Goal: Information Seeking & Learning: Learn about a topic

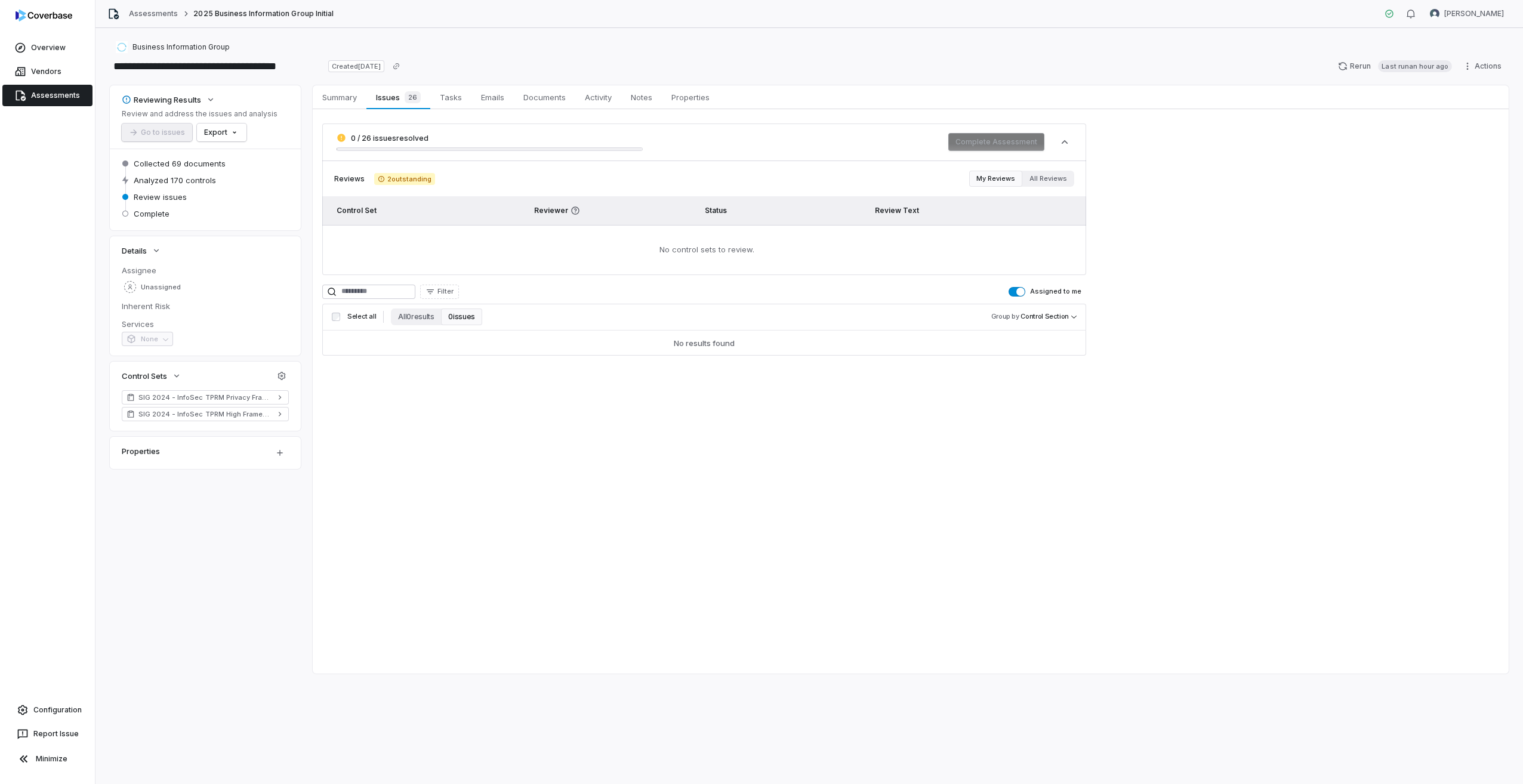
click at [1025, 293] on span "button" at bounding box center [1020, 291] width 8 height 8
click at [1023, 291] on button "Assigned to me" at bounding box center [1017, 291] width 16 height 10
click at [351, 93] on span "Summary" at bounding box center [339, 97] width 44 height 15
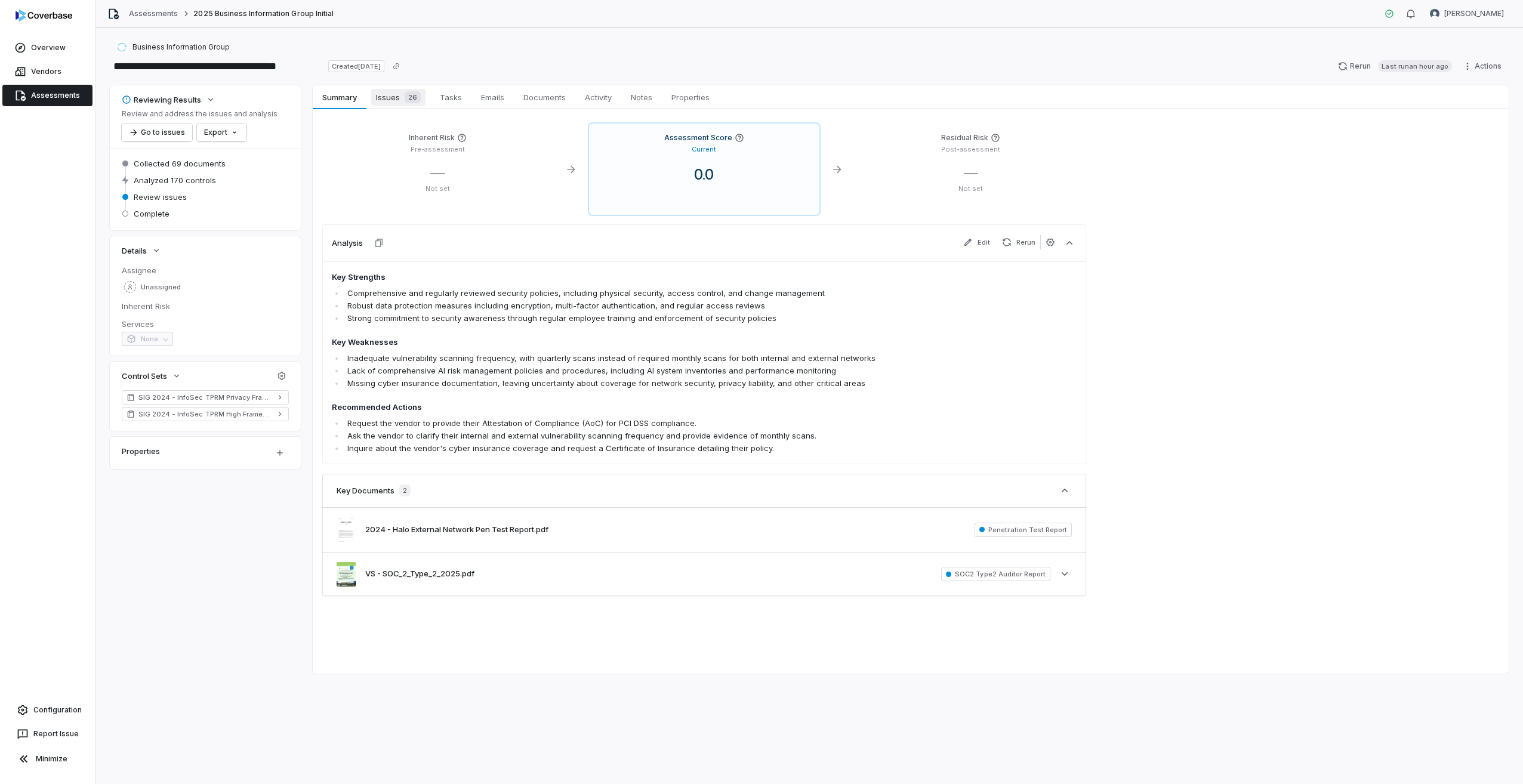
click at [391, 93] on span "Issues 26" at bounding box center [398, 97] width 54 height 16
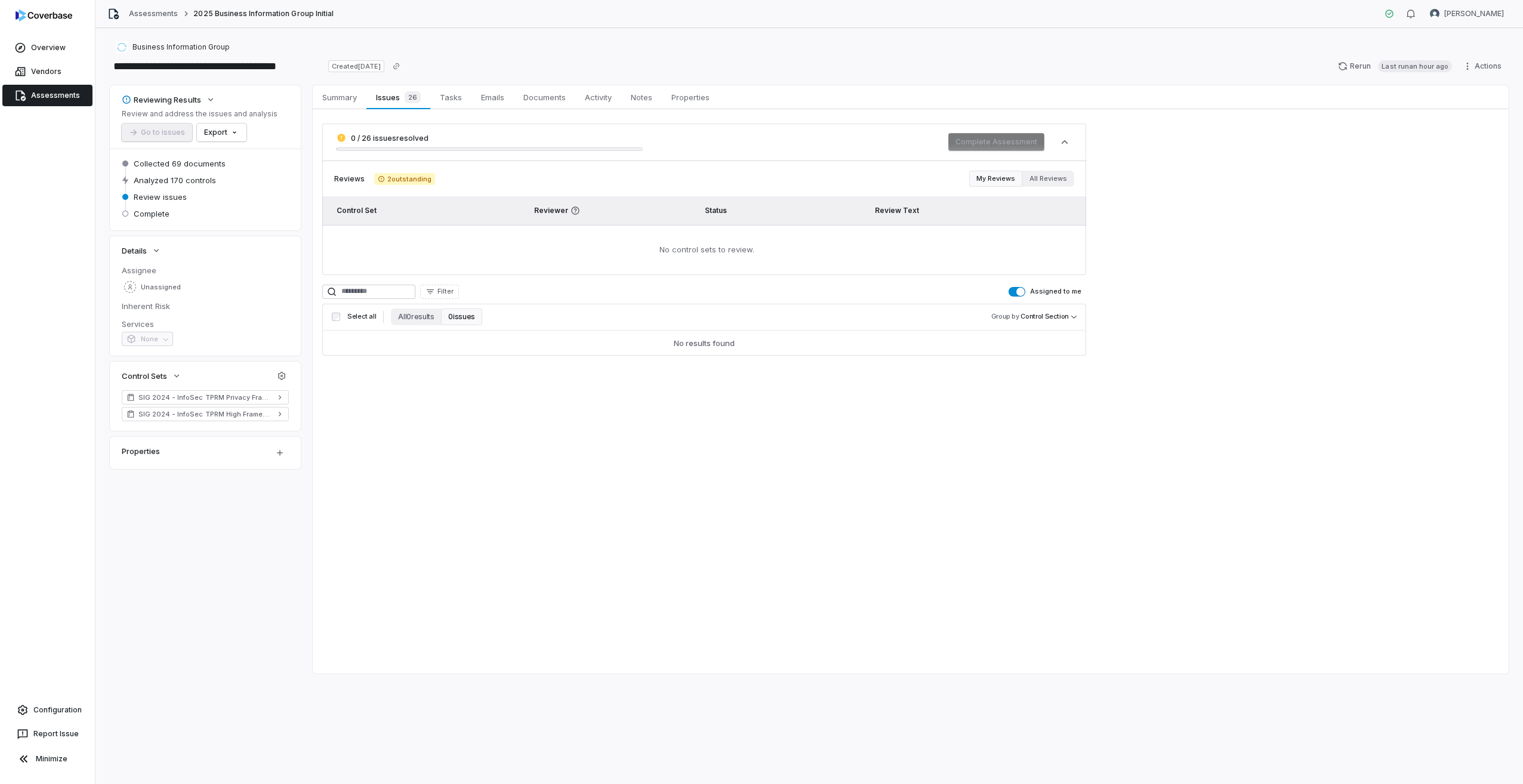
click at [1023, 292] on span "button" at bounding box center [1020, 291] width 8 height 8
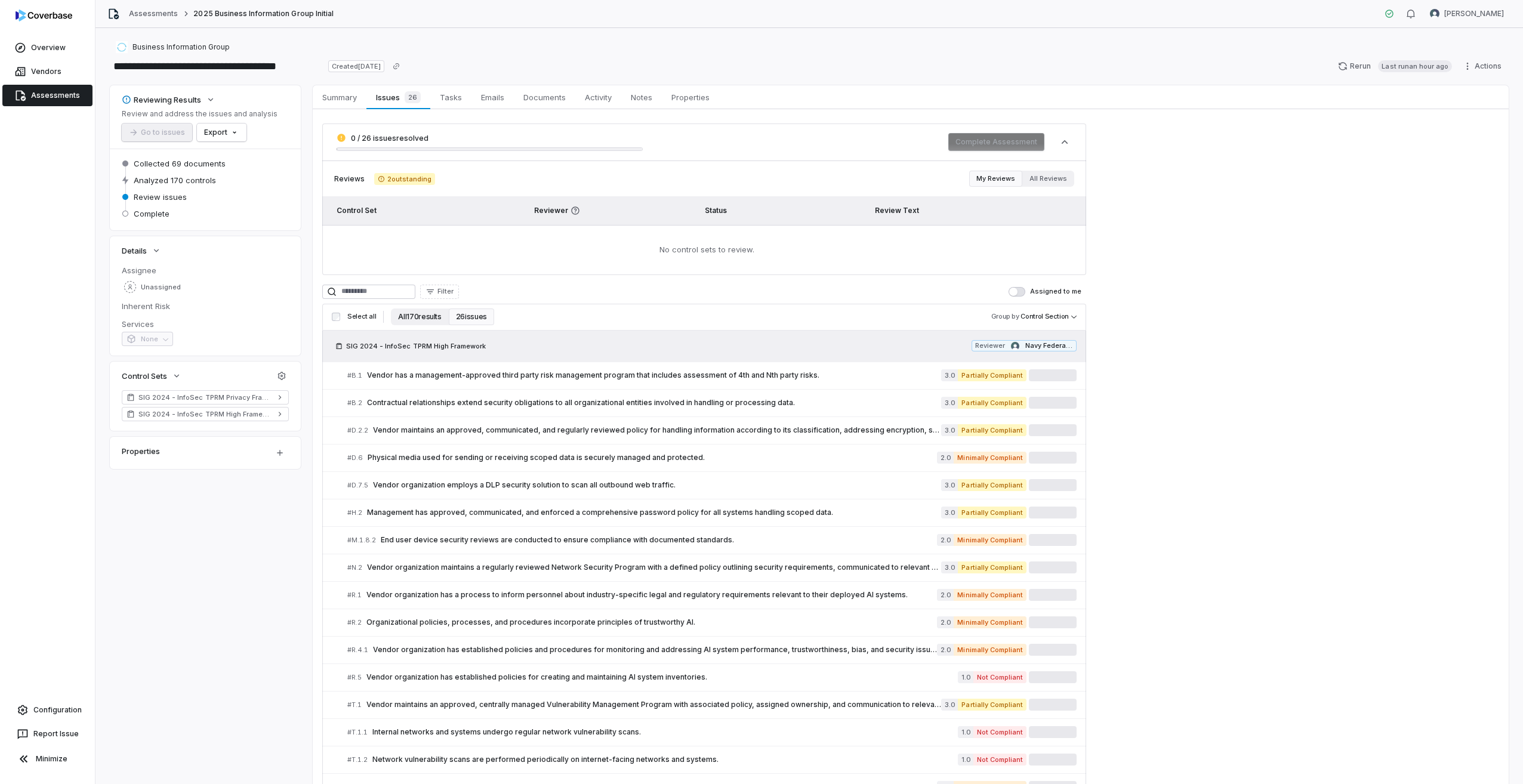
click at [418, 313] on button "All 170 results" at bounding box center [419, 317] width 57 height 16
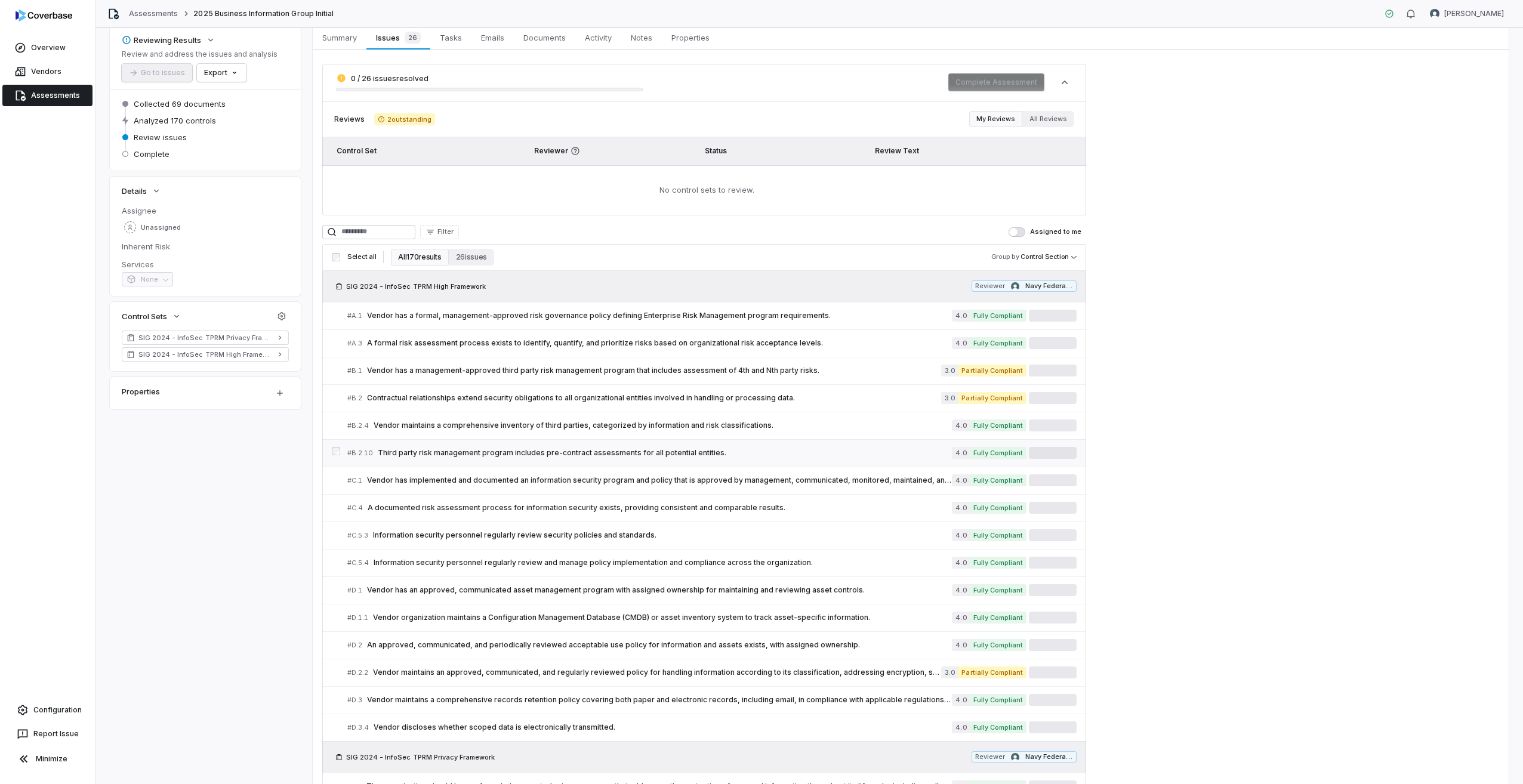
scroll to position [119, 0]
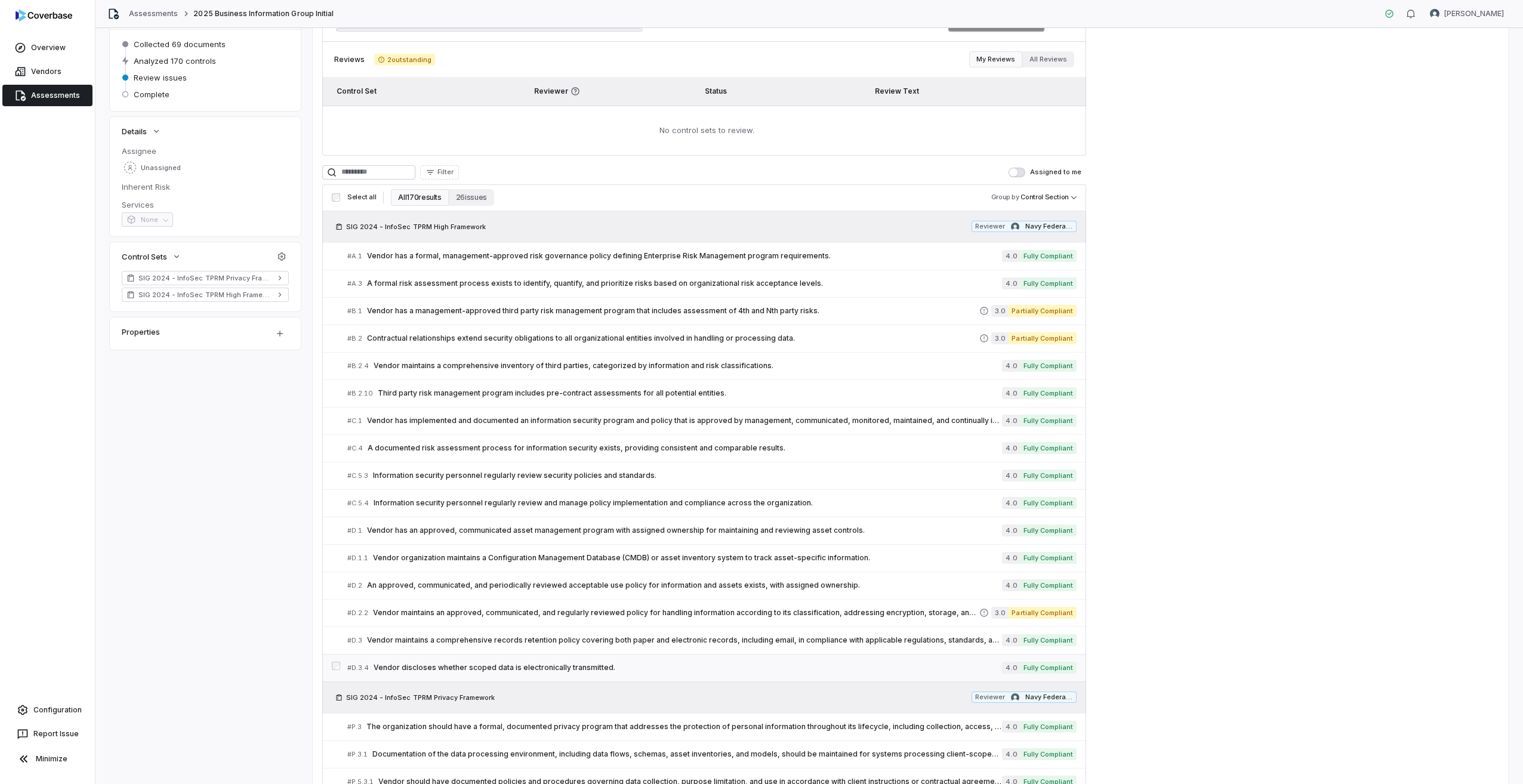
click at [435, 666] on span "Vendor discloses whether scoped data is electronically transmitted." at bounding box center [688, 667] width 628 height 10
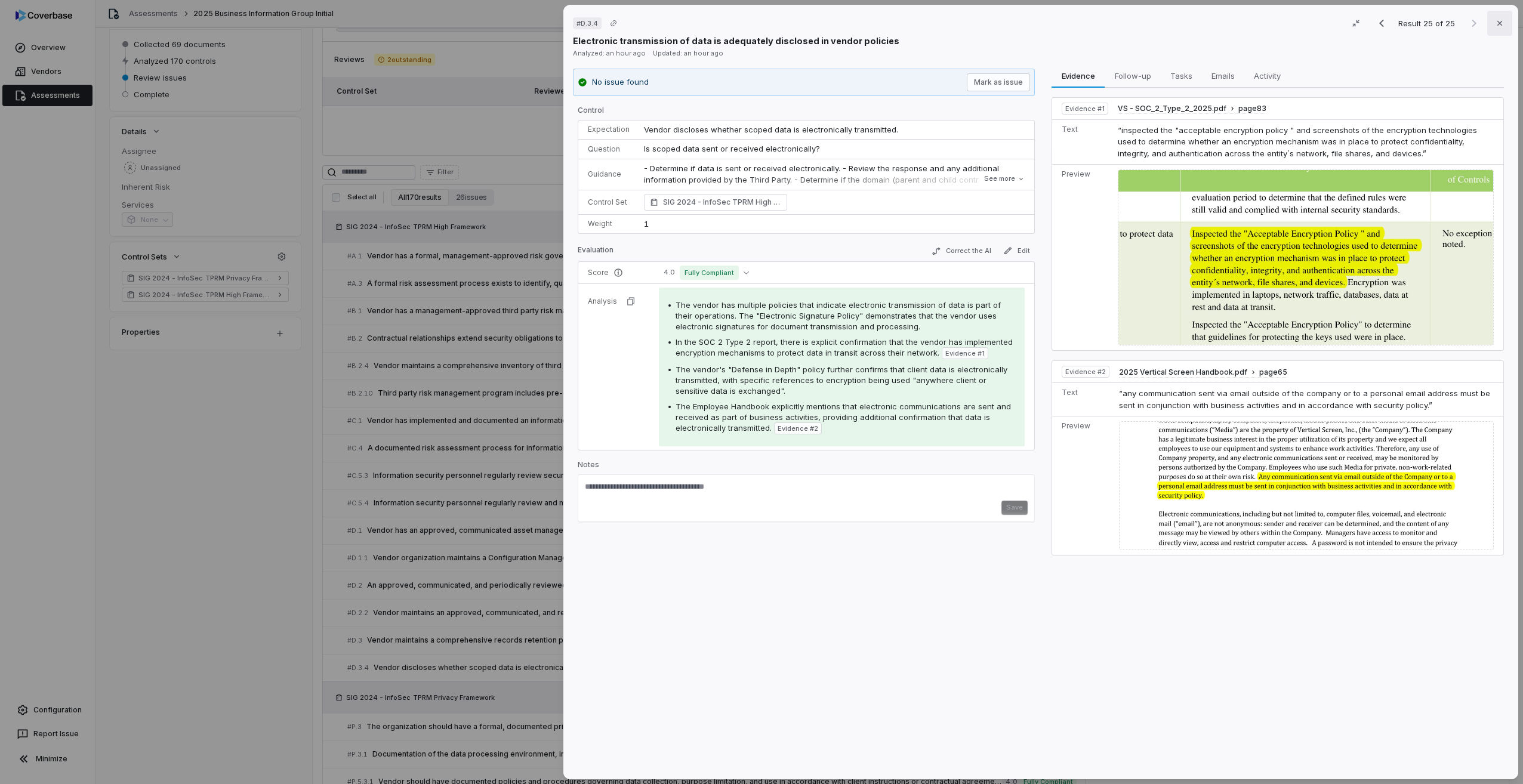
click at [1495, 24] on icon "button" at bounding box center [1499, 23] width 10 height 10
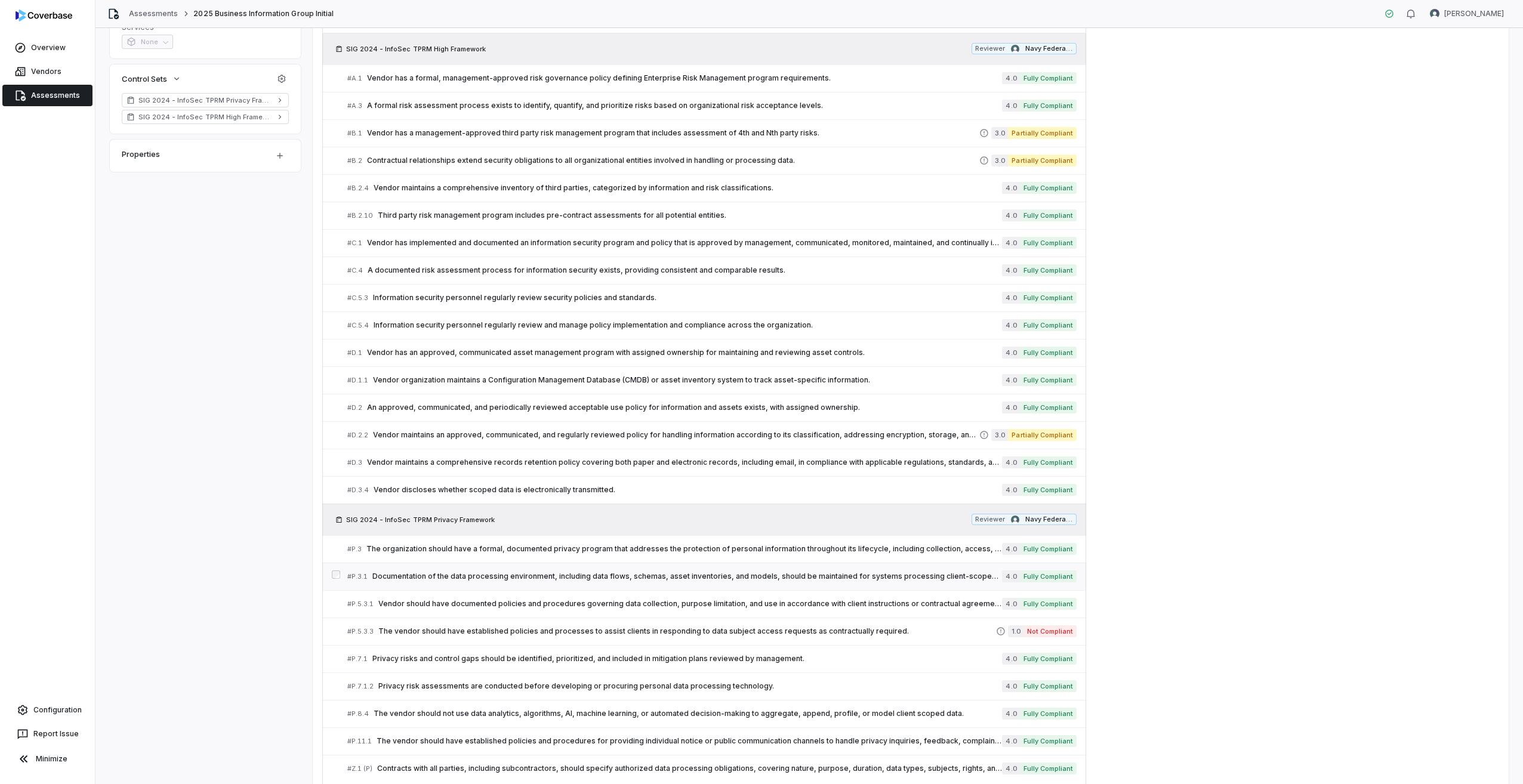
scroll to position [381, 0]
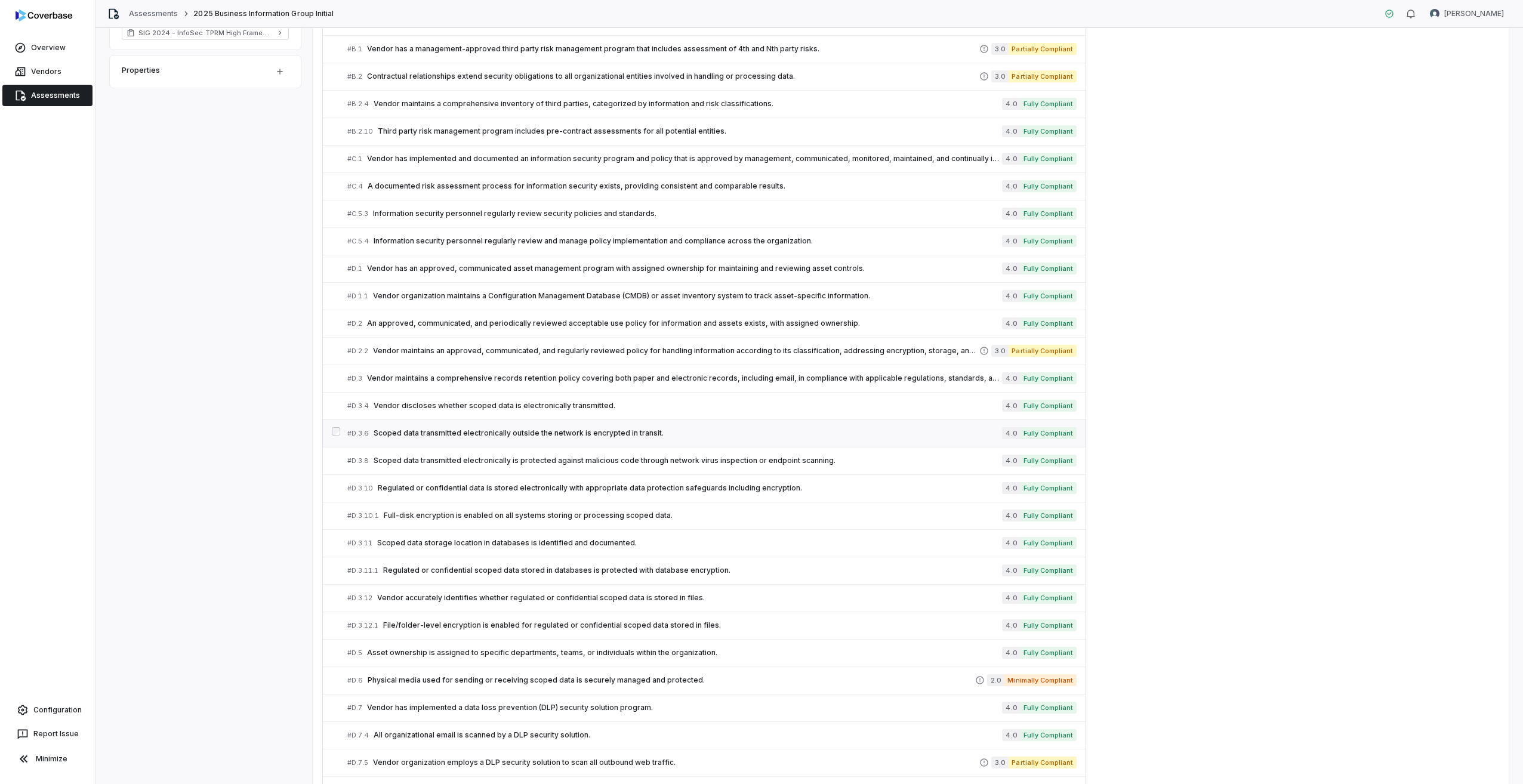
click at [431, 436] on span "Scoped data transmitted electronically outside the network is encrypted in tran…" at bounding box center [688, 433] width 628 height 10
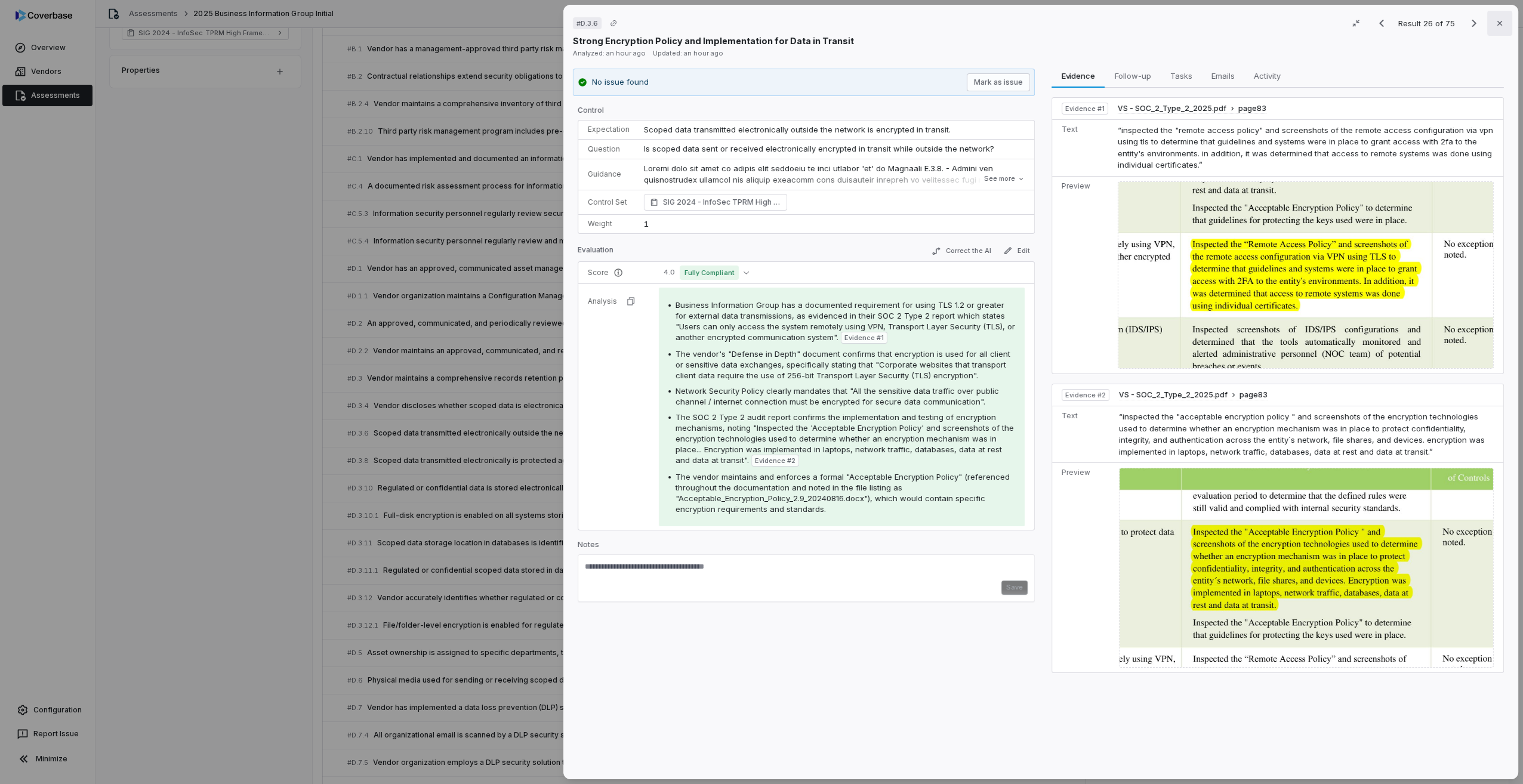
click at [1498, 18] on button "Close" at bounding box center [1499, 24] width 25 height 25
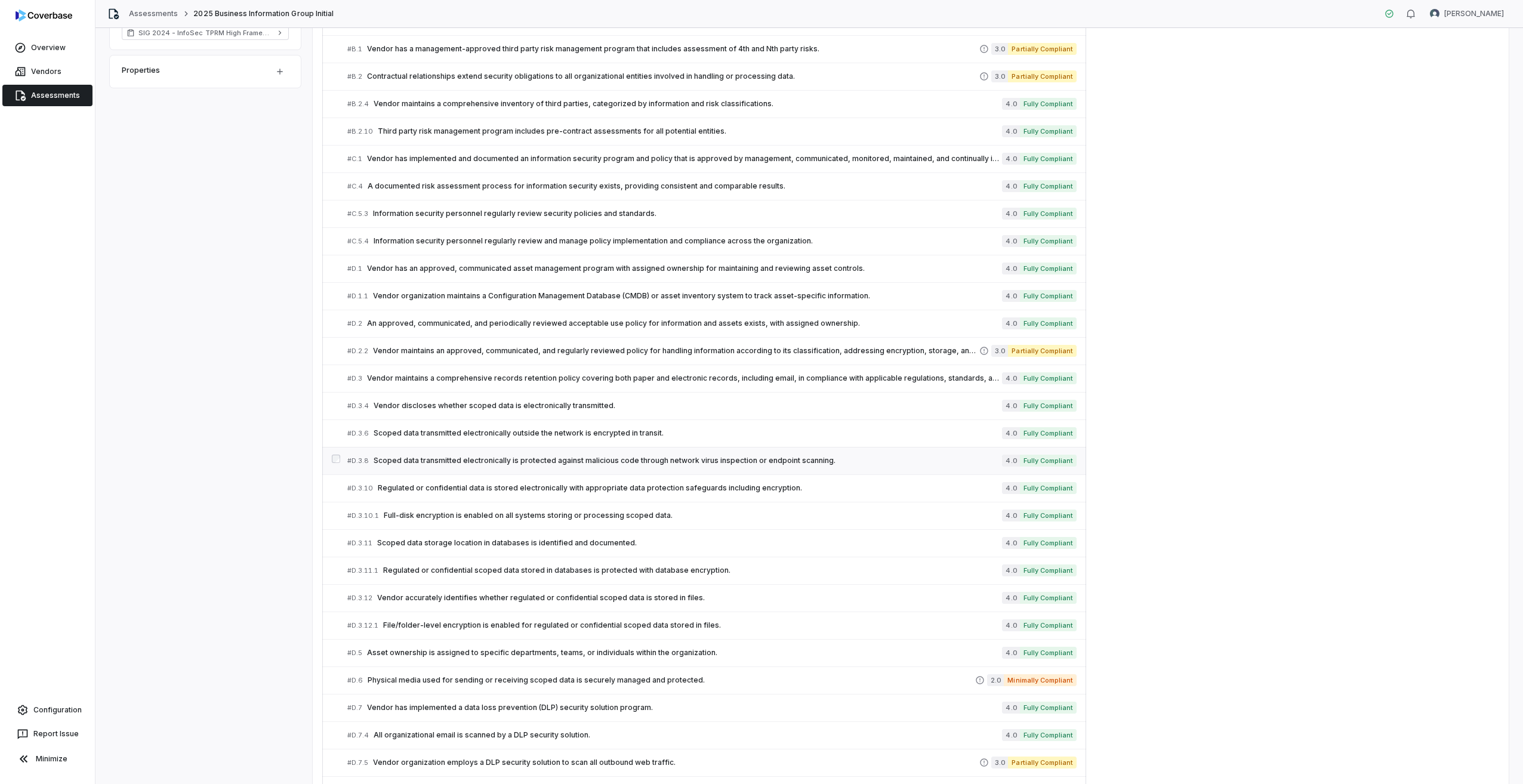
click at [412, 462] on span "Scoped data transmitted electronically is protected against malicious code thro…" at bounding box center [688, 460] width 628 height 10
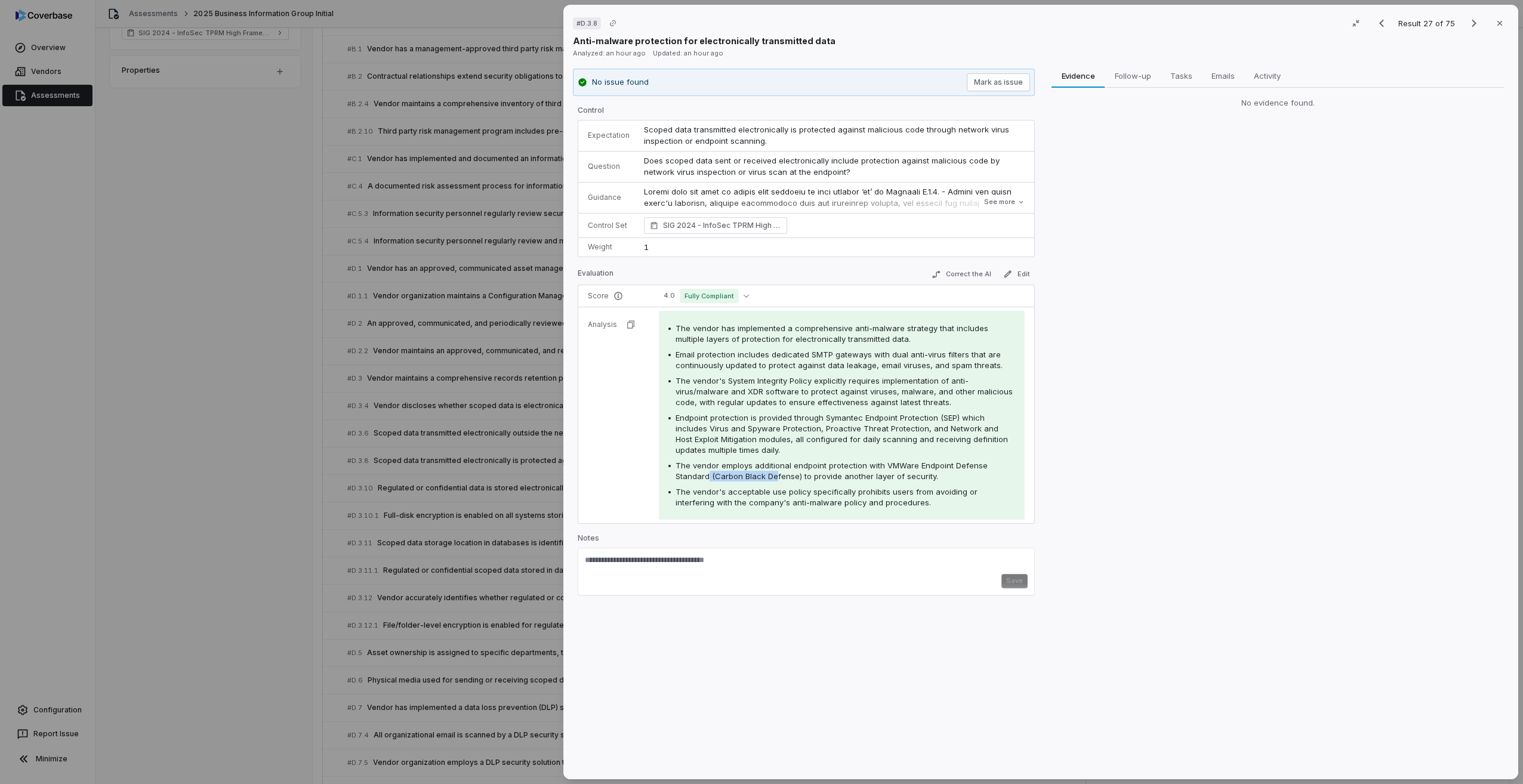
drag, startPoint x: 708, startPoint y: 474, endPoint x: 788, endPoint y: 475, distance: 80.0
click at [786, 475] on span "The vendor employs additional endpoint protection with VMWare Endpoint Defense …" at bounding box center [831, 470] width 312 height 20
drag, startPoint x: 788, startPoint y: 475, endPoint x: 900, endPoint y: 462, distance: 112.8
click at [903, 461] on span "The vendor employs additional endpoint protection with VMWare Endpoint Defense …" at bounding box center [831, 470] width 312 height 20
click at [1498, 17] on button "Close" at bounding box center [1499, 24] width 25 height 25
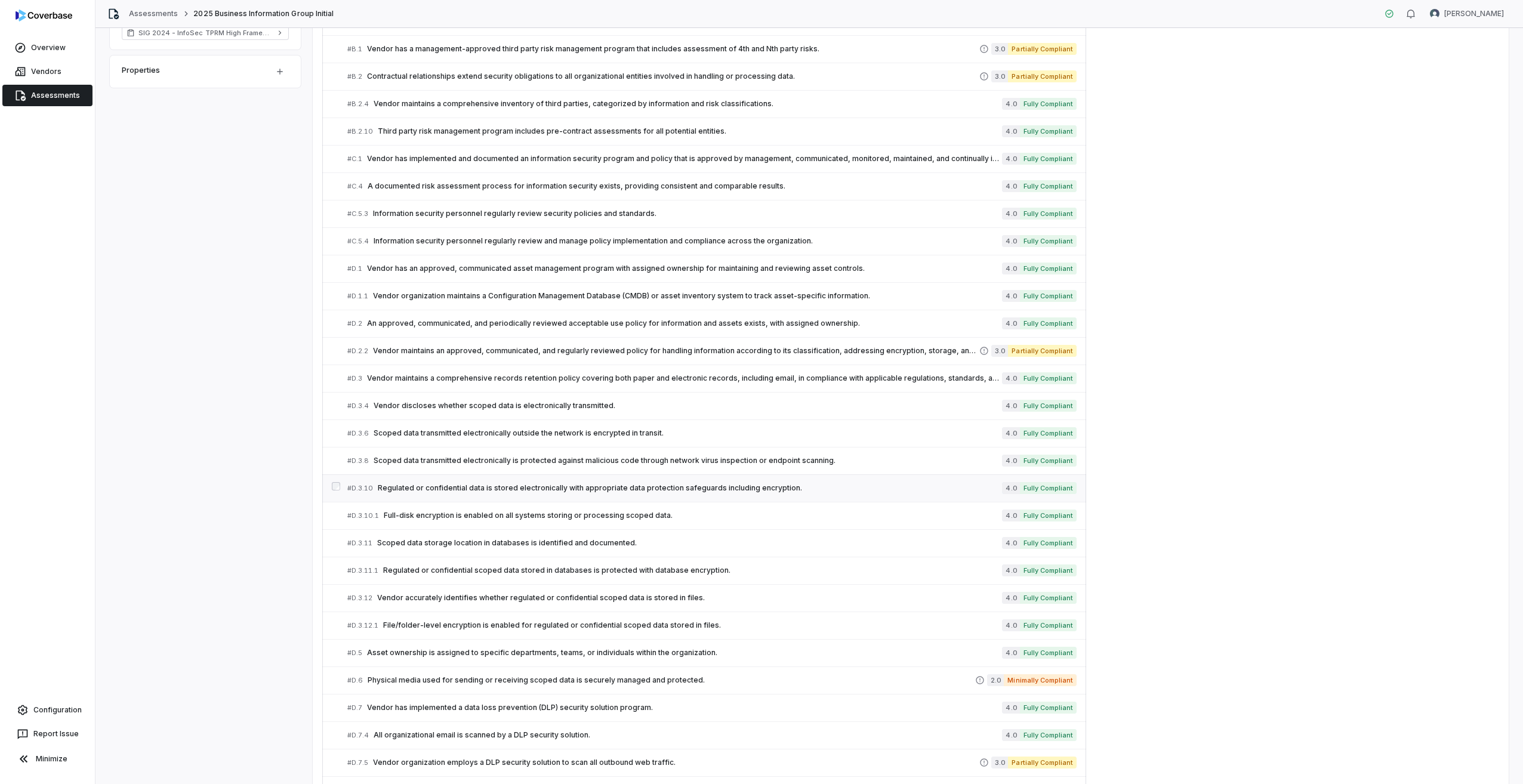
click at [401, 485] on span "Regulated or confidential data is stored electronically with appropriate data p…" at bounding box center [690, 487] width 624 height 10
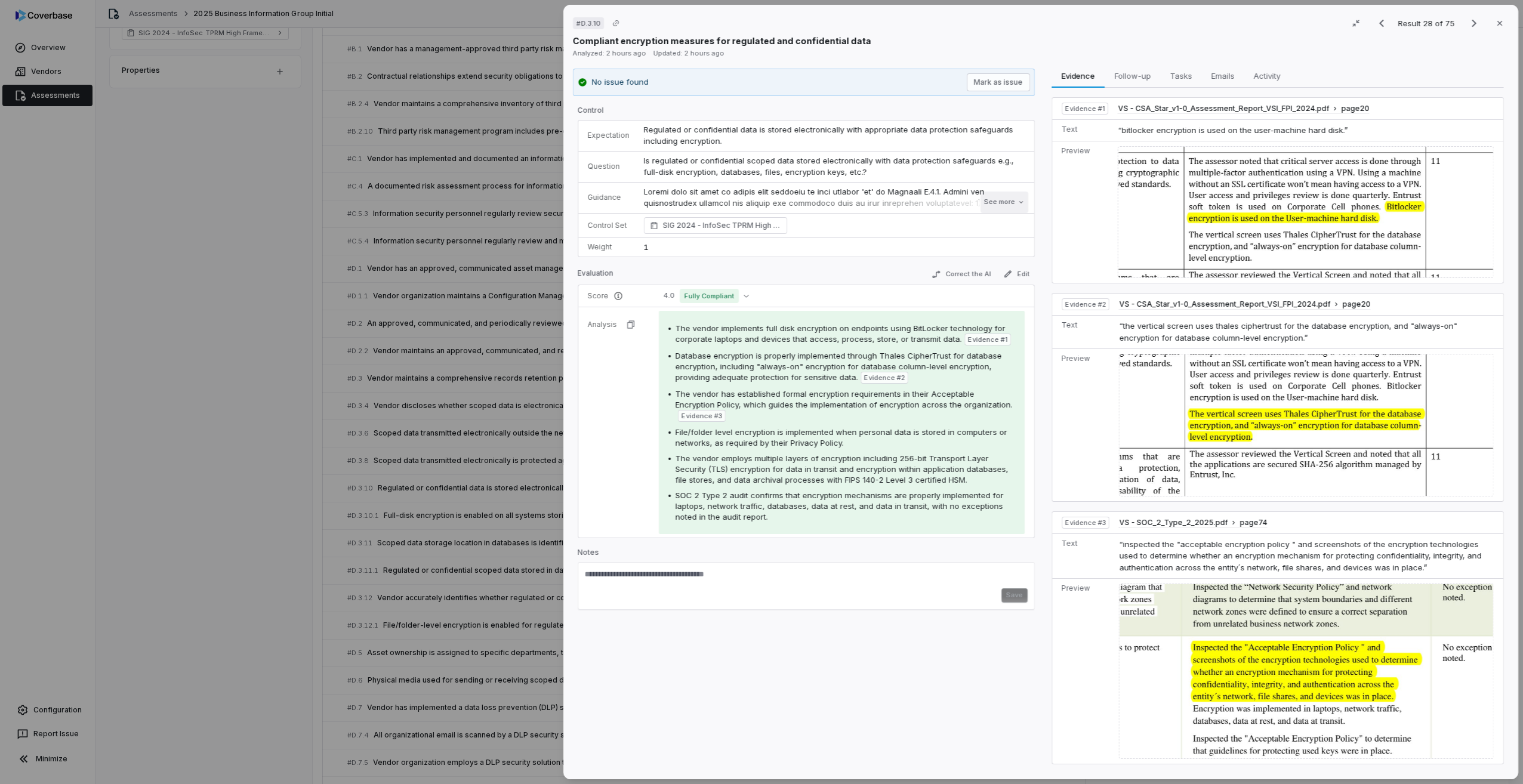
click at [1004, 203] on button "See more" at bounding box center [1004, 202] width 48 height 22
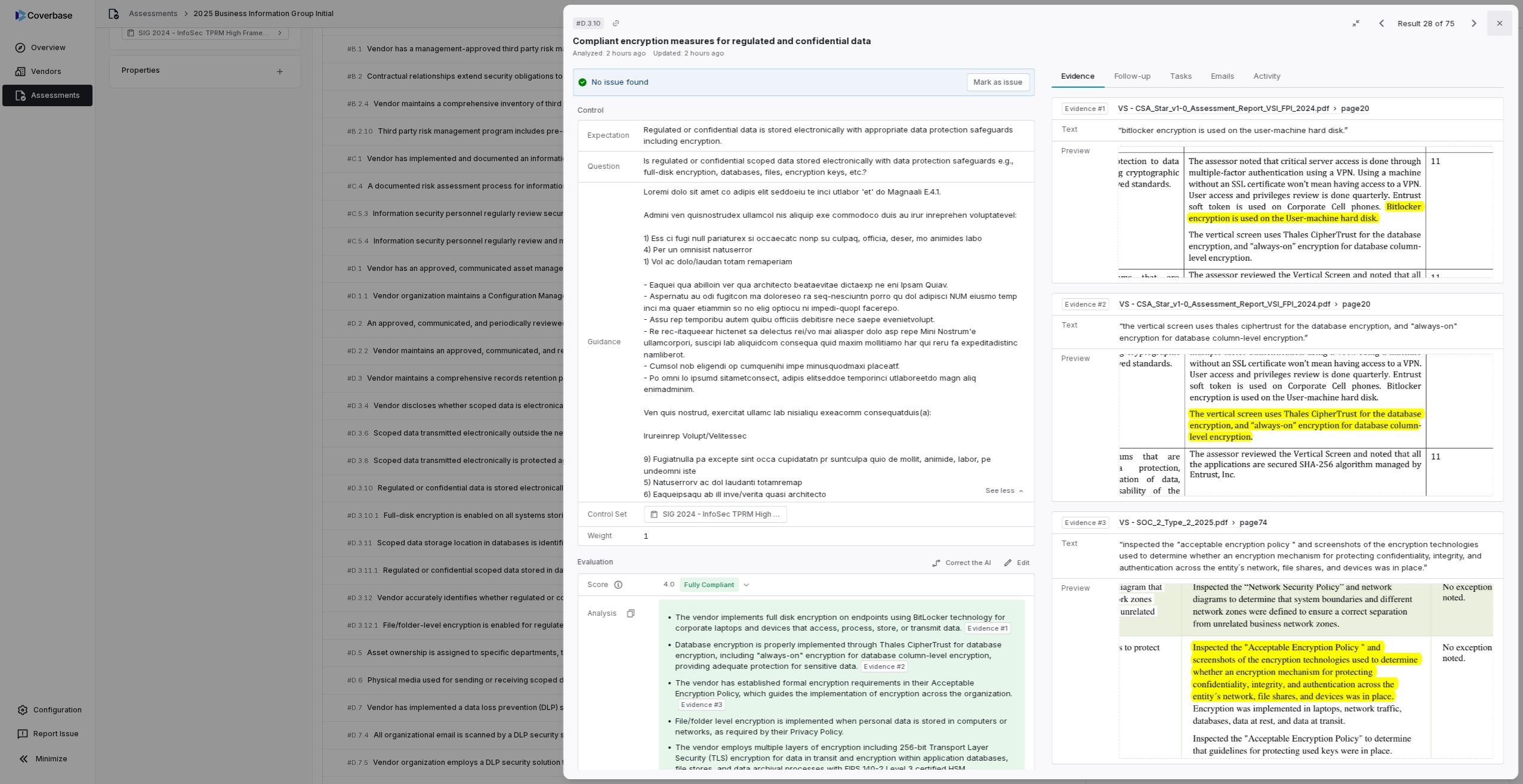
click at [1497, 24] on icon "button" at bounding box center [1498, 23] width 5 height 5
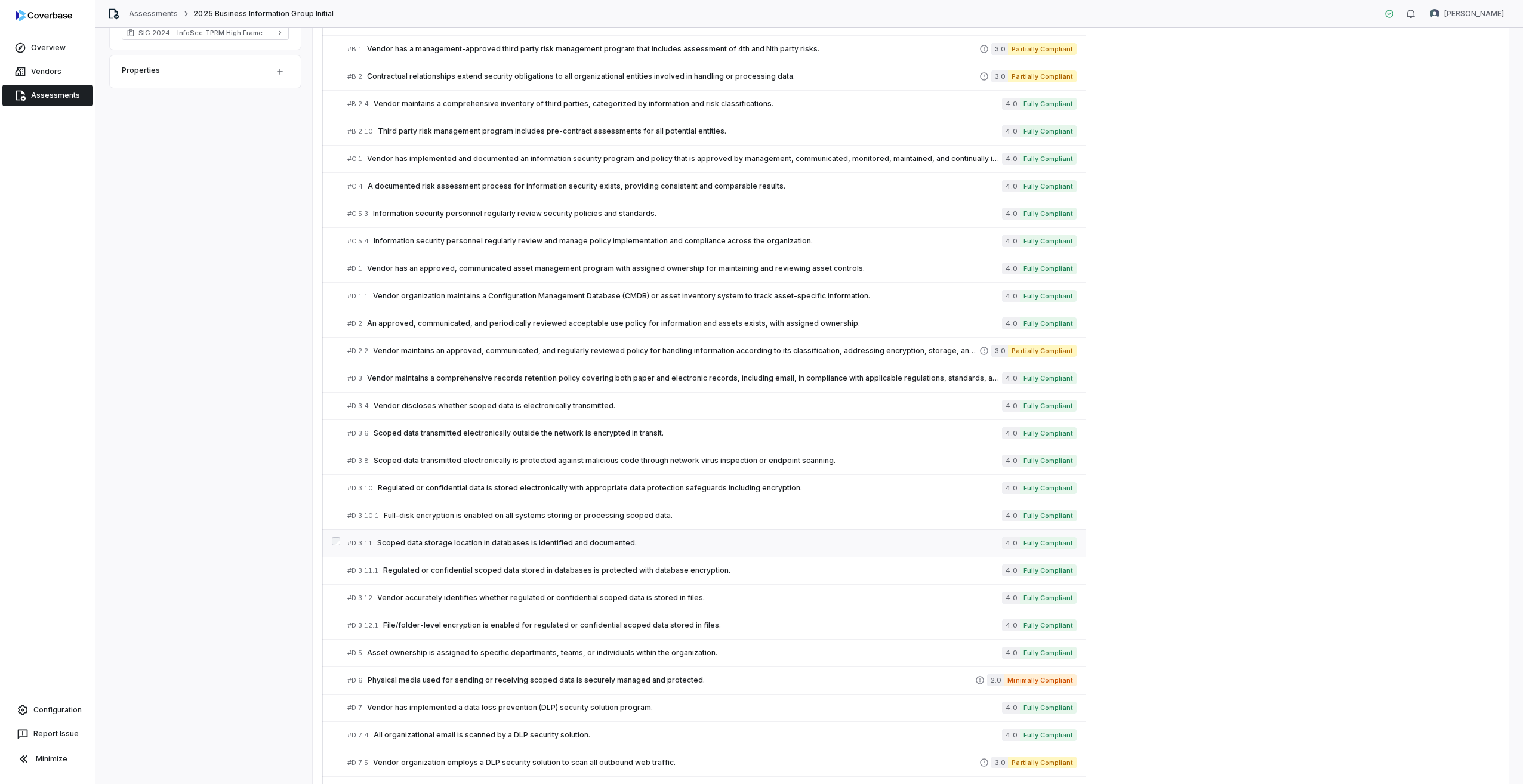
click at [412, 542] on span "Scoped data storage location in databases is identified and documented." at bounding box center [689, 543] width 624 height 10
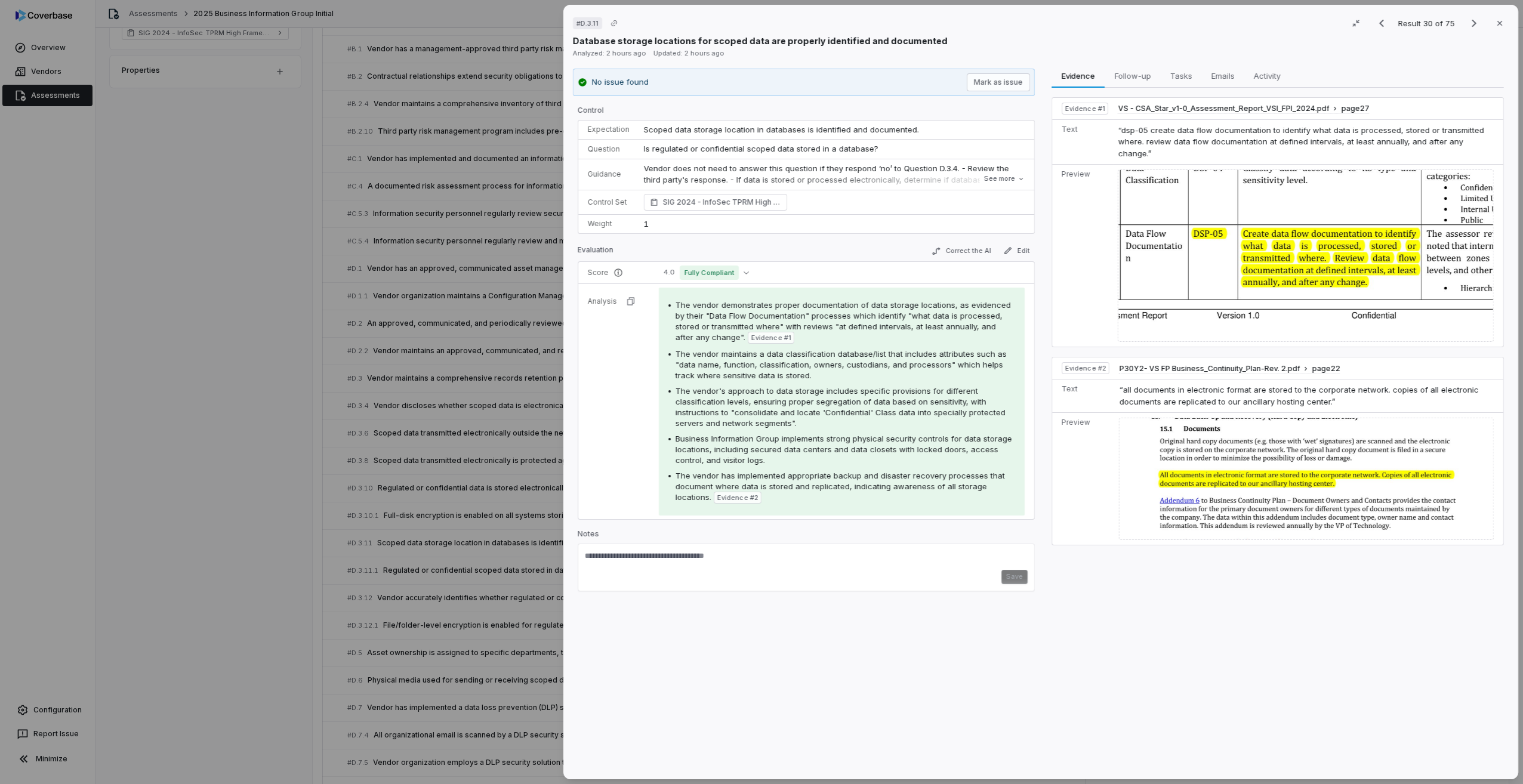
click at [1210, 260] on img at bounding box center [1305, 256] width 376 height 172
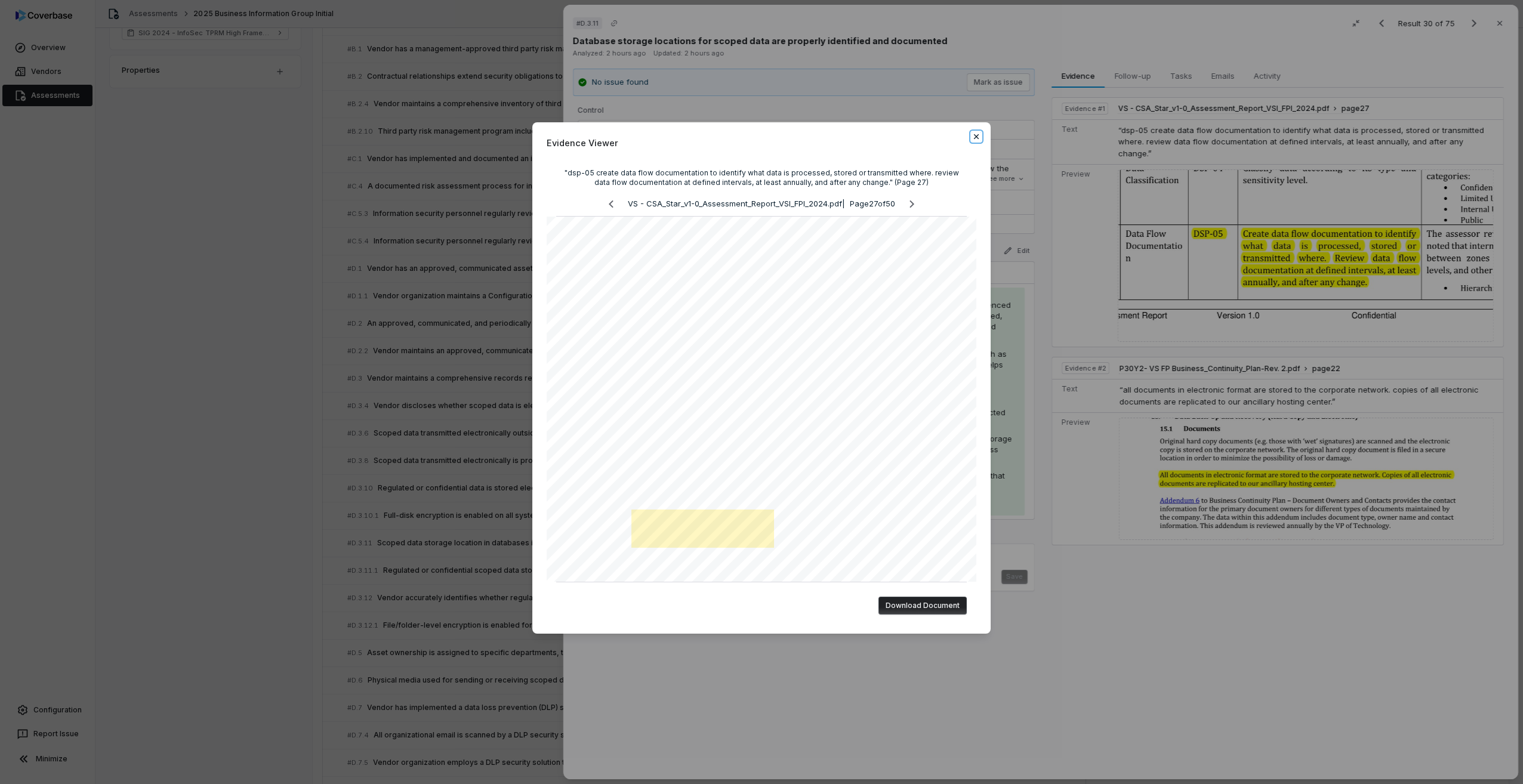
click at [976, 135] on icon "button" at bounding box center [976, 136] width 10 height 10
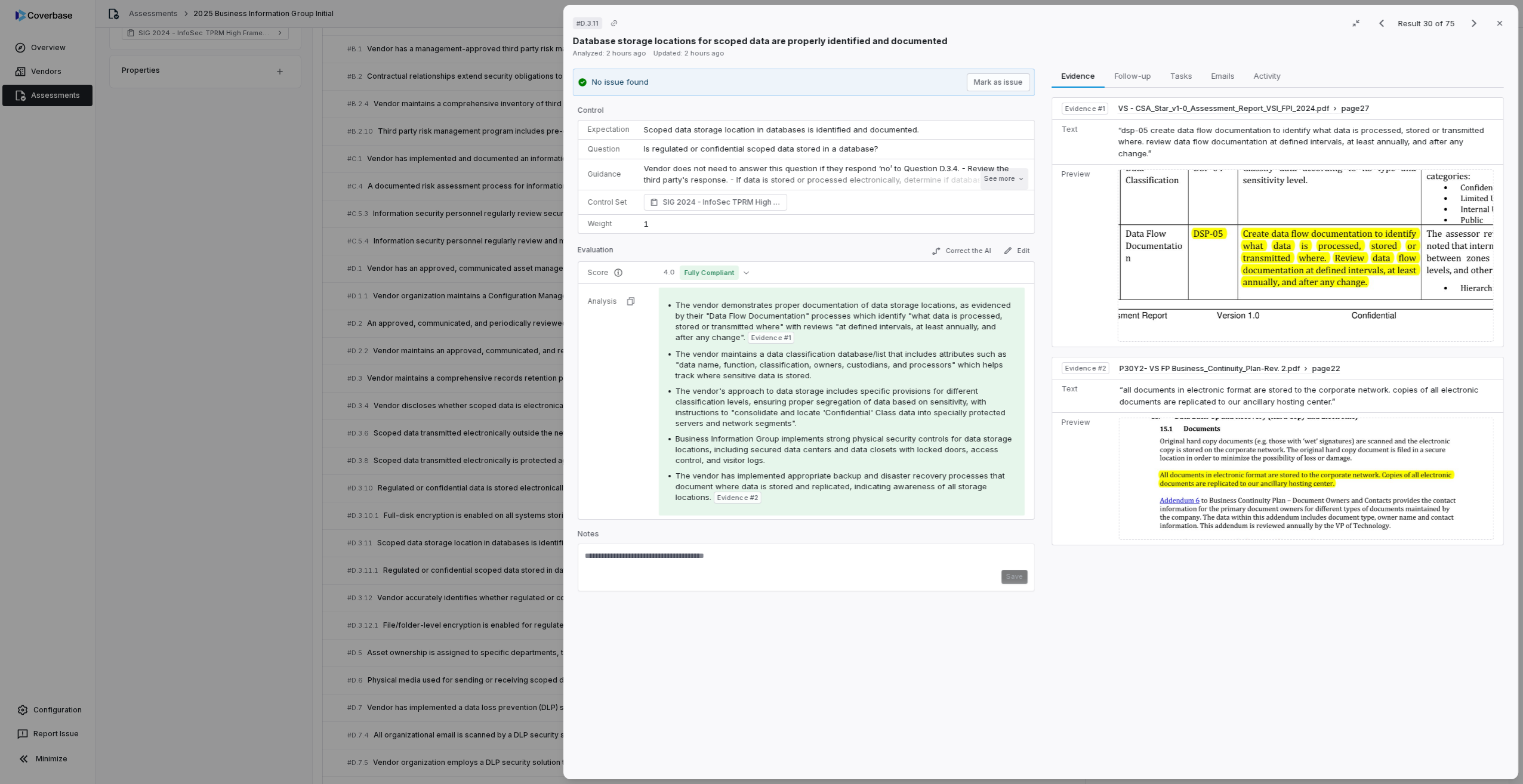
click at [1010, 176] on button "See more" at bounding box center [1004, 179] width 48 height 22
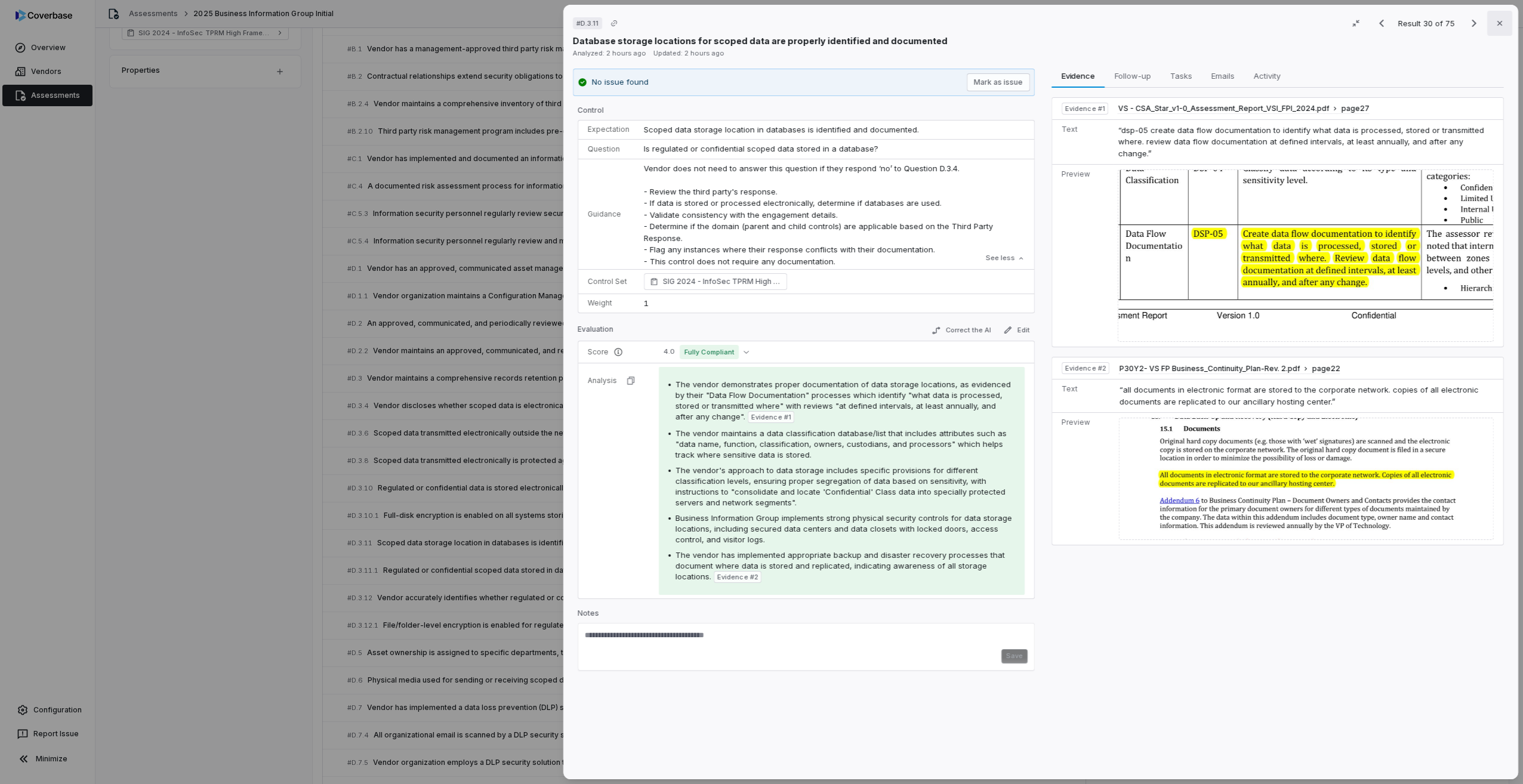
click at [1497, 30] on button "Close" at bounding box center [1499, 24] width 25 height 25
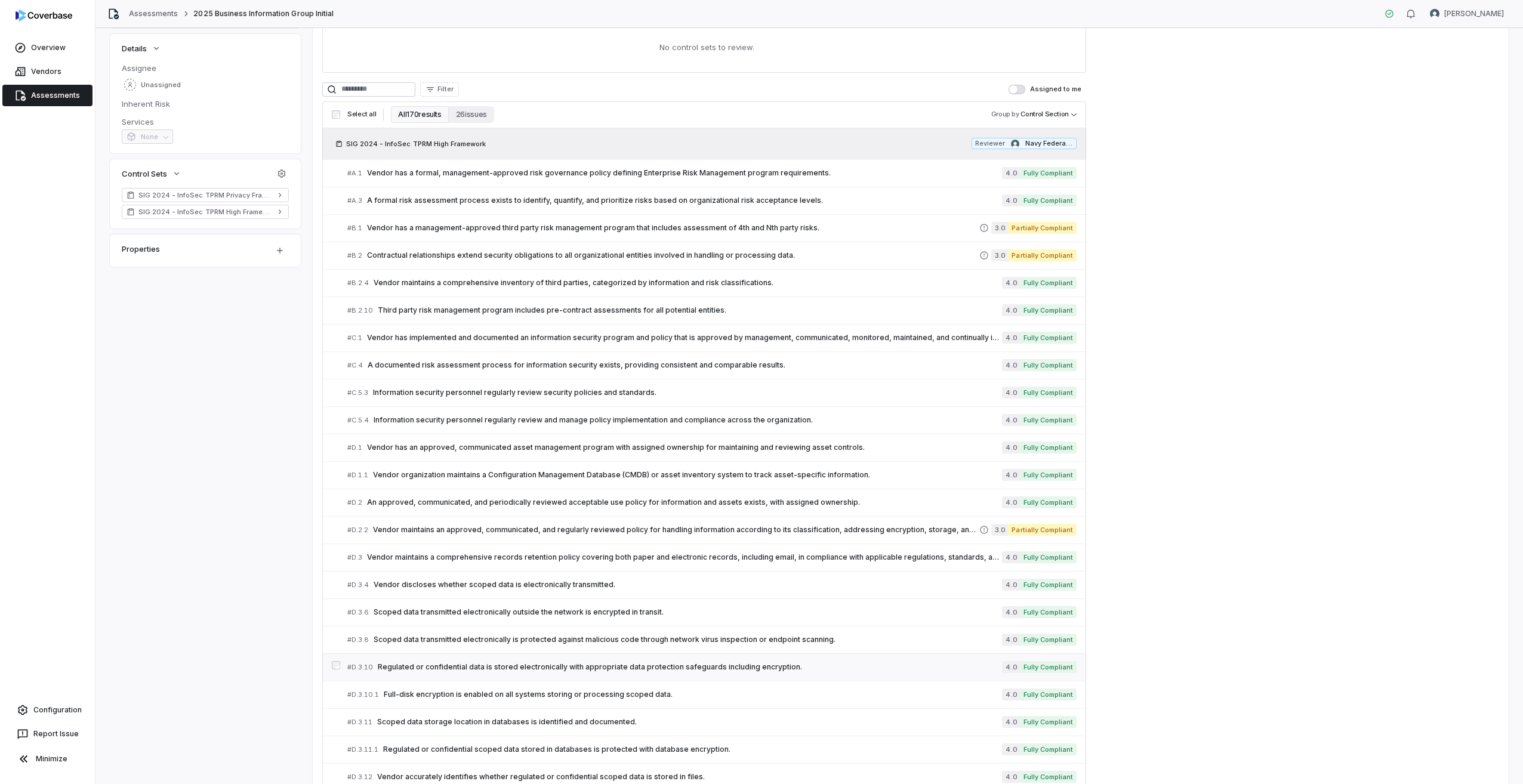
scroll to position [142, 0]
